Goal: Navigation & Orientation: Go to known website

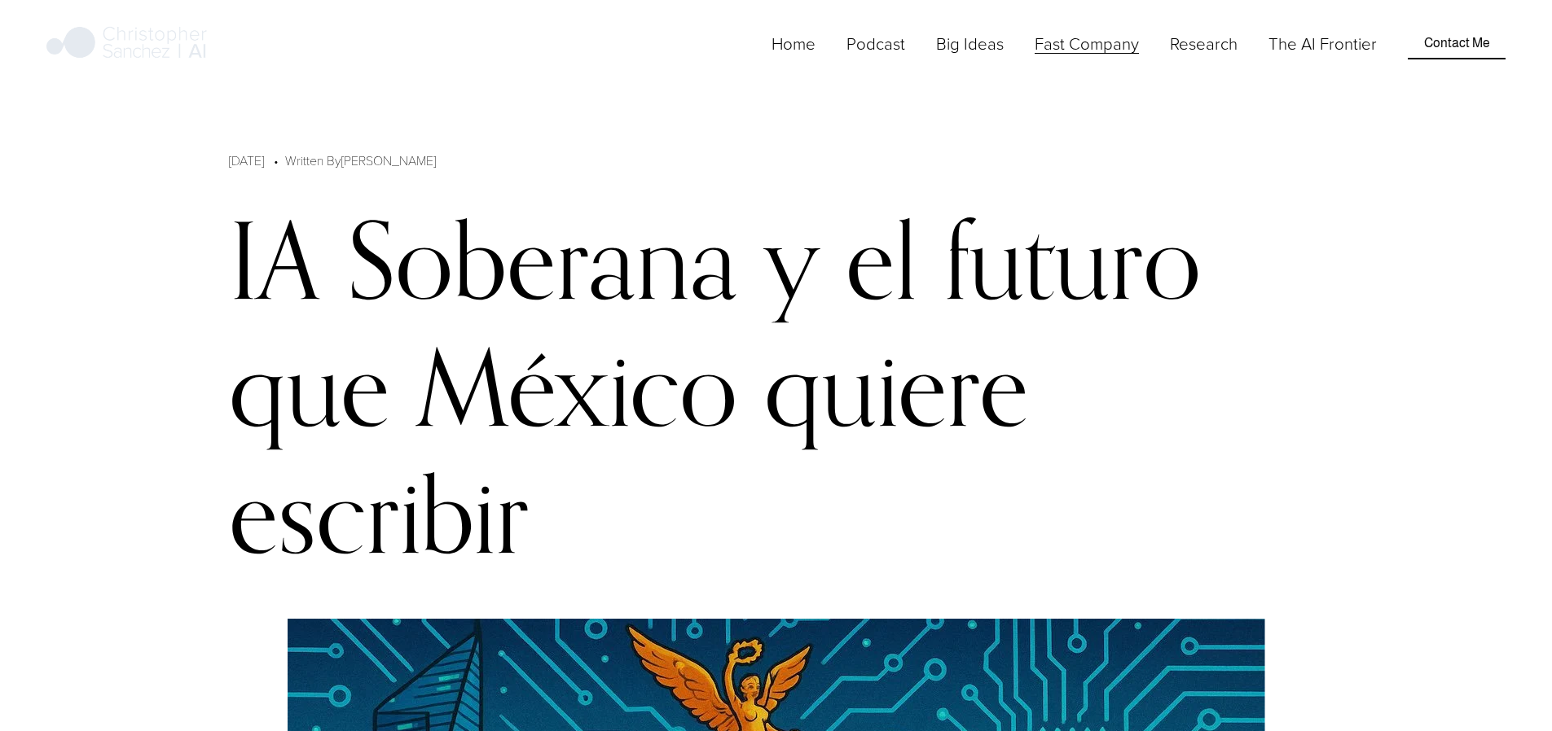
click at [815, 57] on link "Home" at bounding box center [793, 43] width 44 height 27
